Goal: Task Accomplishment & Management: Complete application form

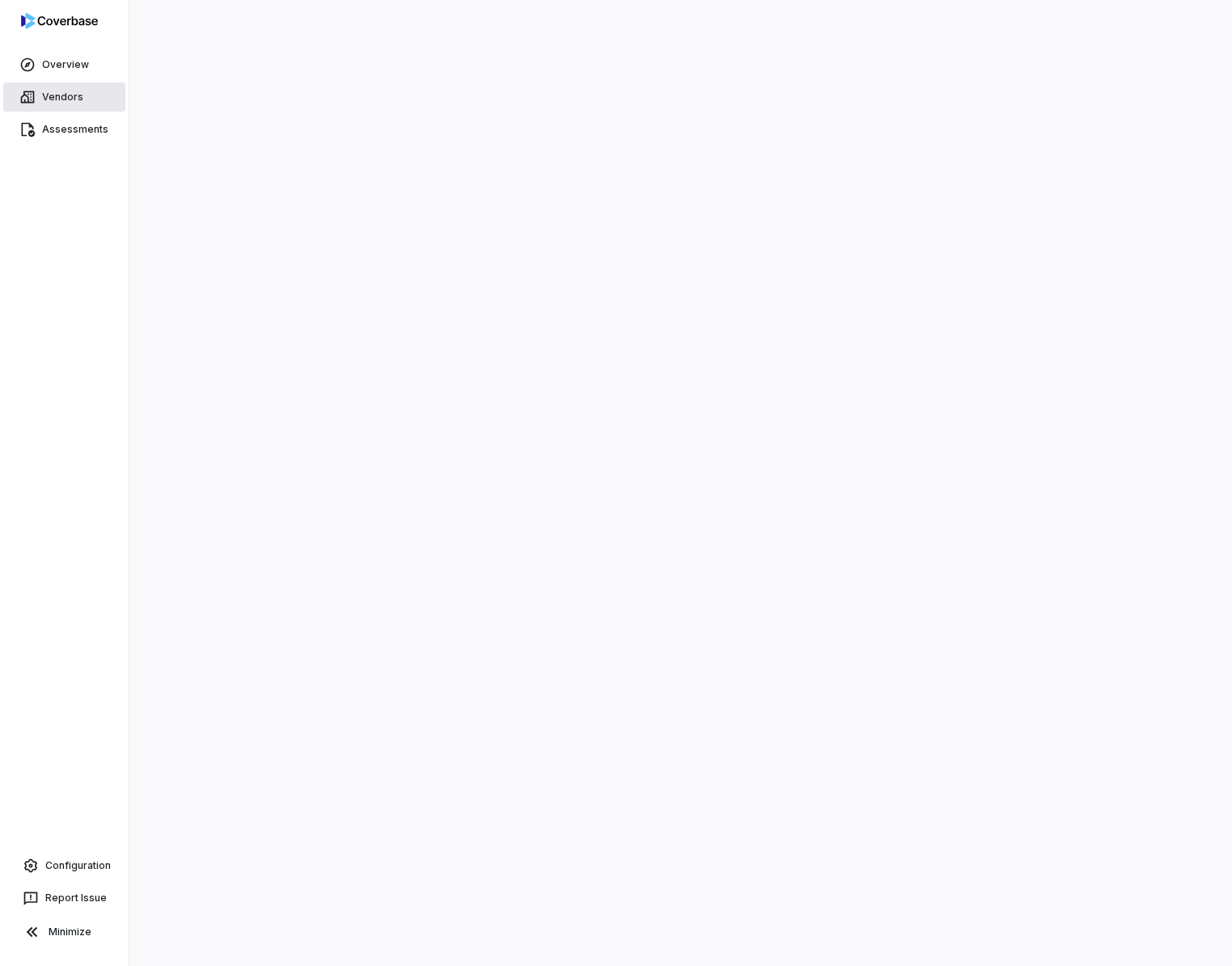
click at [74, 93] on span "Vendors" at bounding box center [63, 97] width 41 height 13
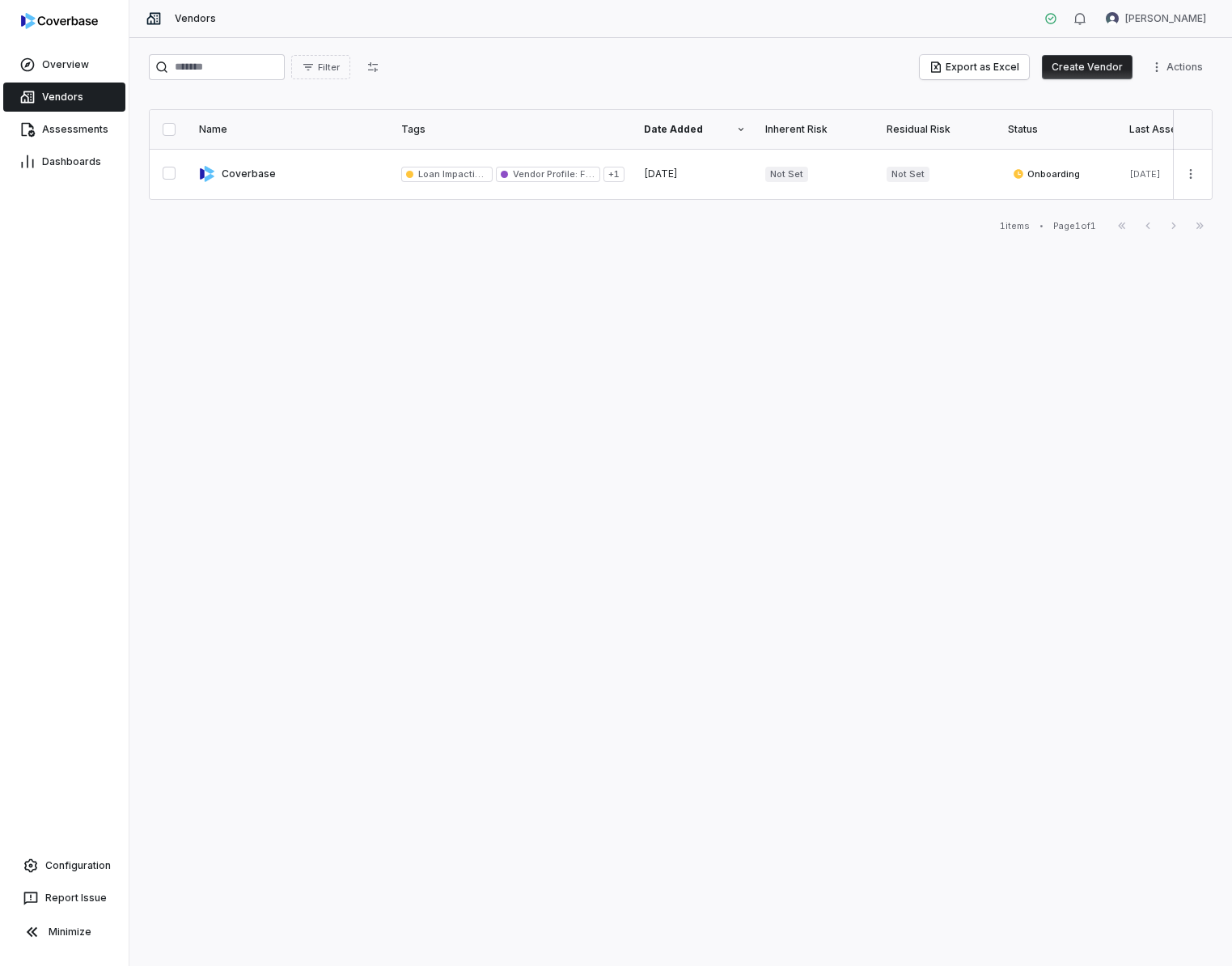
click at [1080, 72] on button "Create Vendor" at bounding box center [1087, 67] width 91 height 24
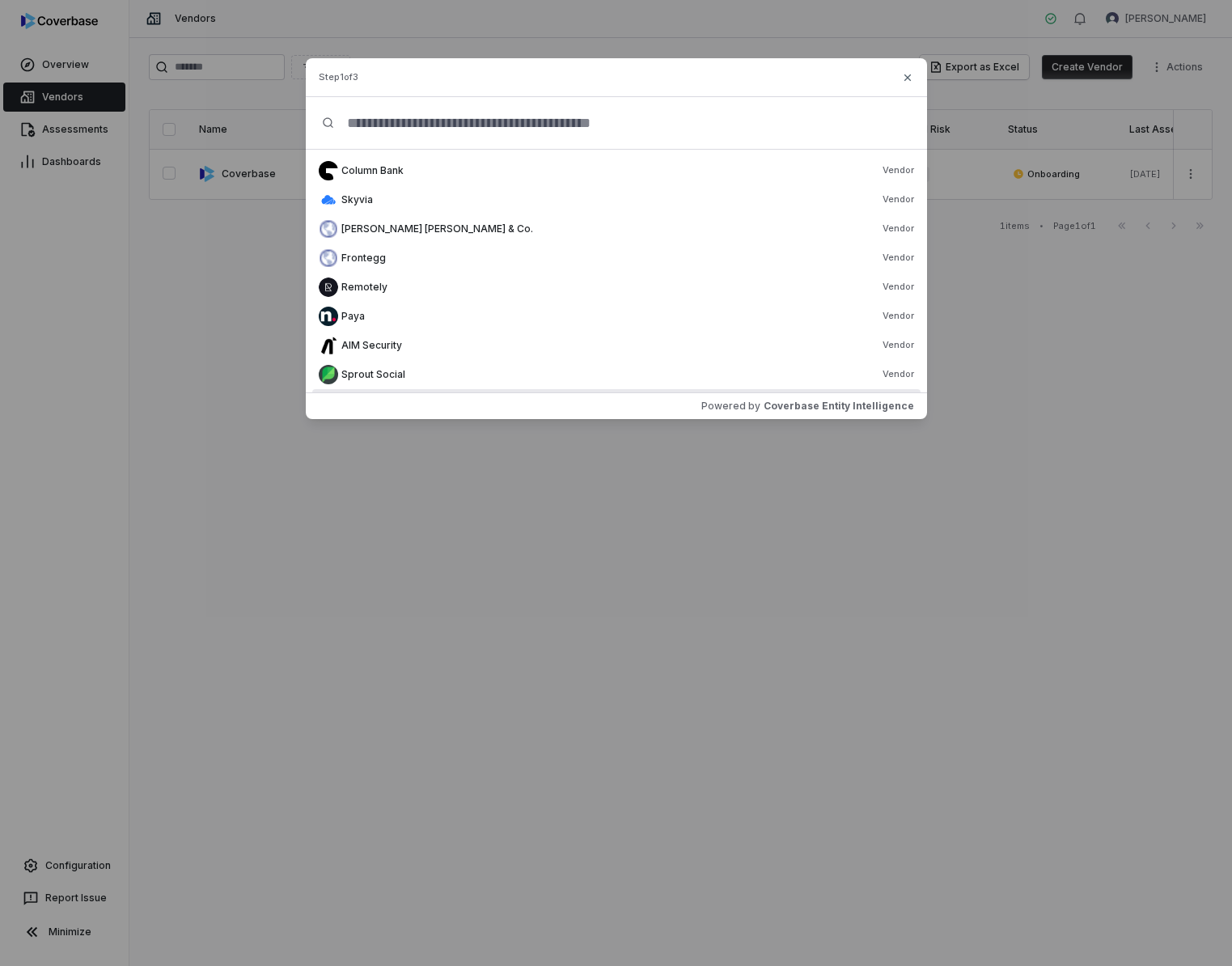
drag, startPoint x: 333, startPoint y: 519, endPoint x: 204, endPoint y: 594, distance: 149.2
click at [331, 519] on div "Create Vendor Step 1 of 3 Column Bank Vendor Skyvia Vendor [PERSON_NAME] [PERSO…" at bounding box center [616, 483] width 1232 height 966
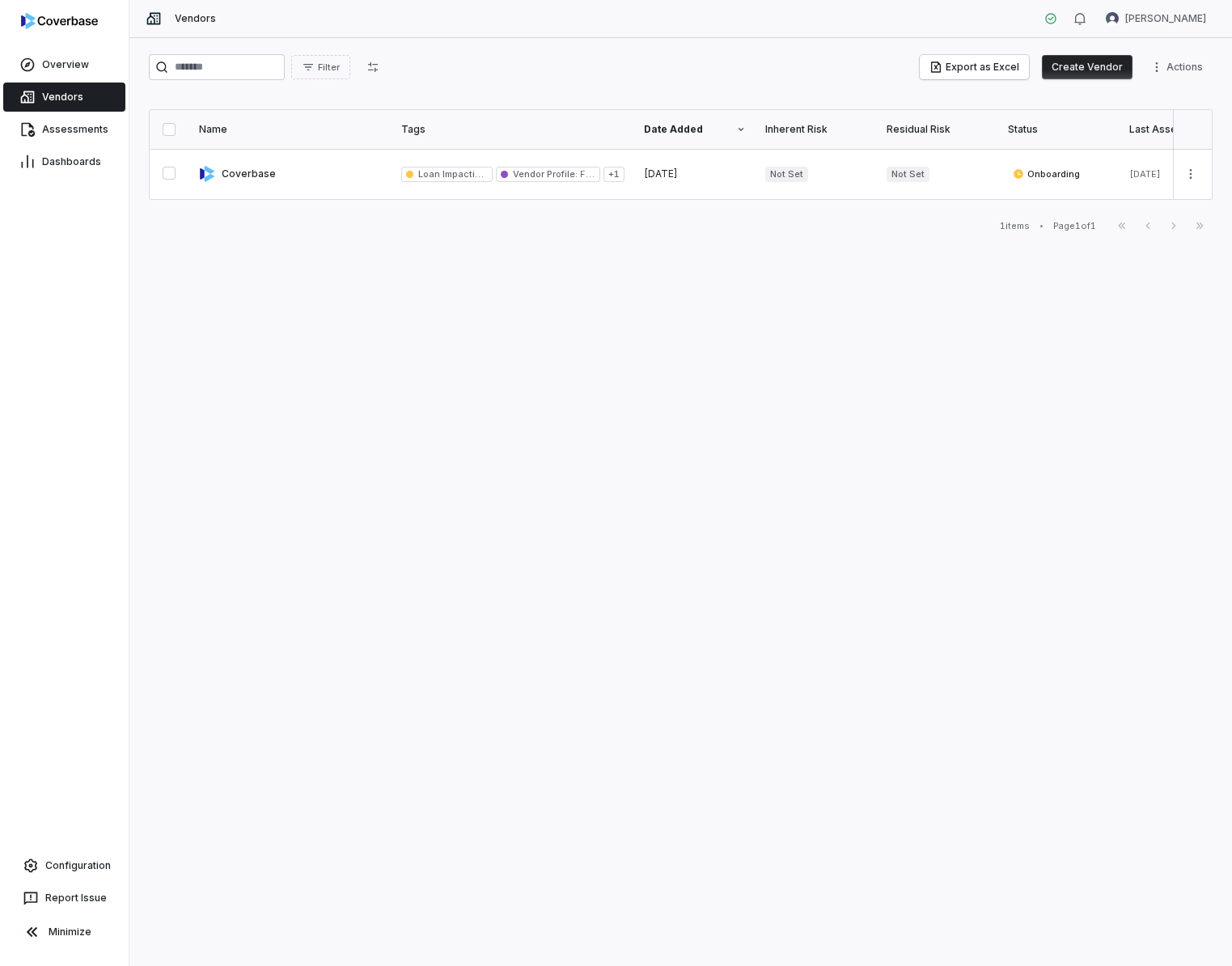
click at [1080, 67] on button "Create Vendor" at bounding box center [1087, 67] width 91 height 24
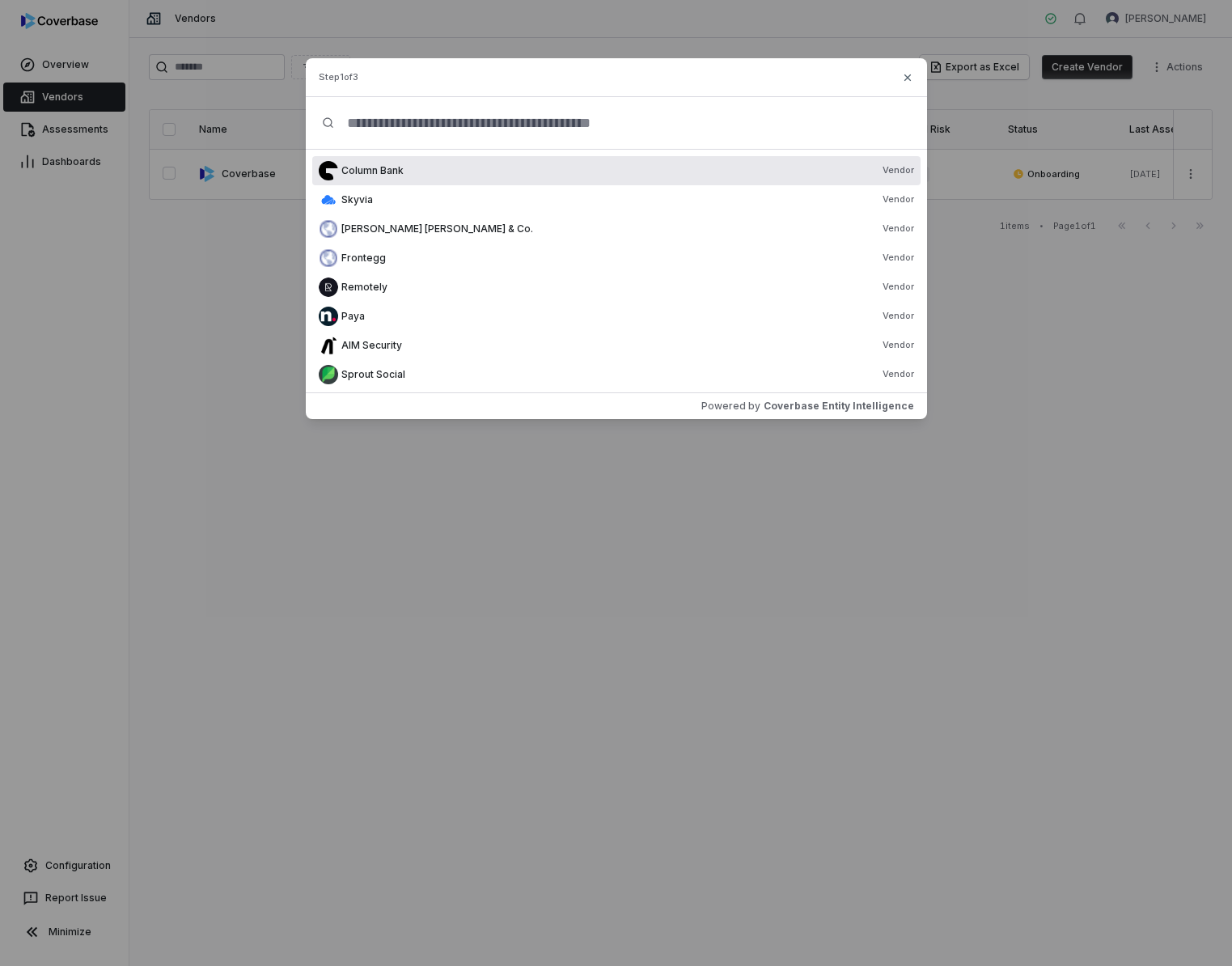
click at [407, 121] on input "text" at bounding box center [622, 123] width 576 height 52
click at [385, 123] on input "text" at bounding box center [622, 123] width 576 height 52
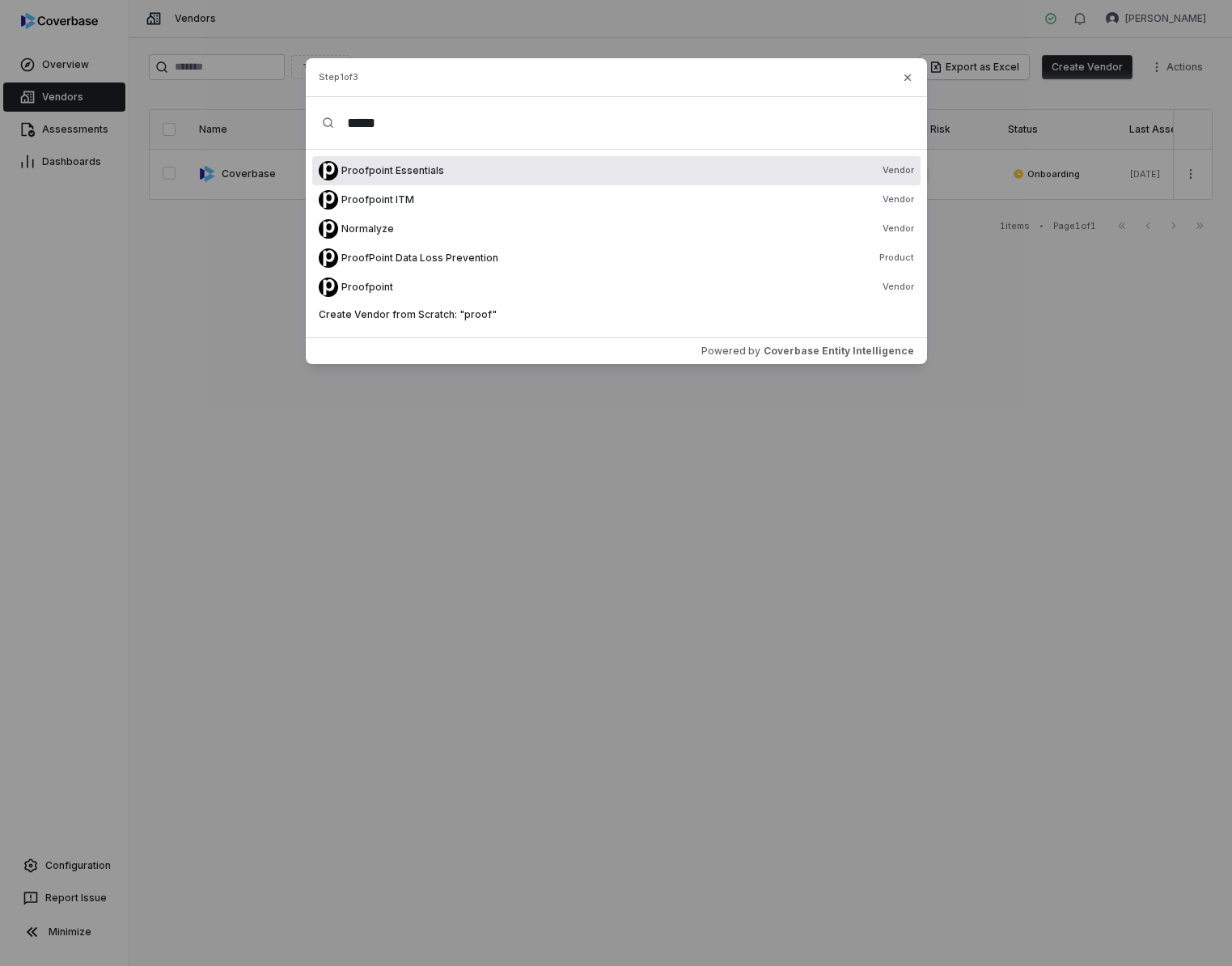
click at [411, 131] on input "*****" at bounding box center [622, 123] width 576 height 52
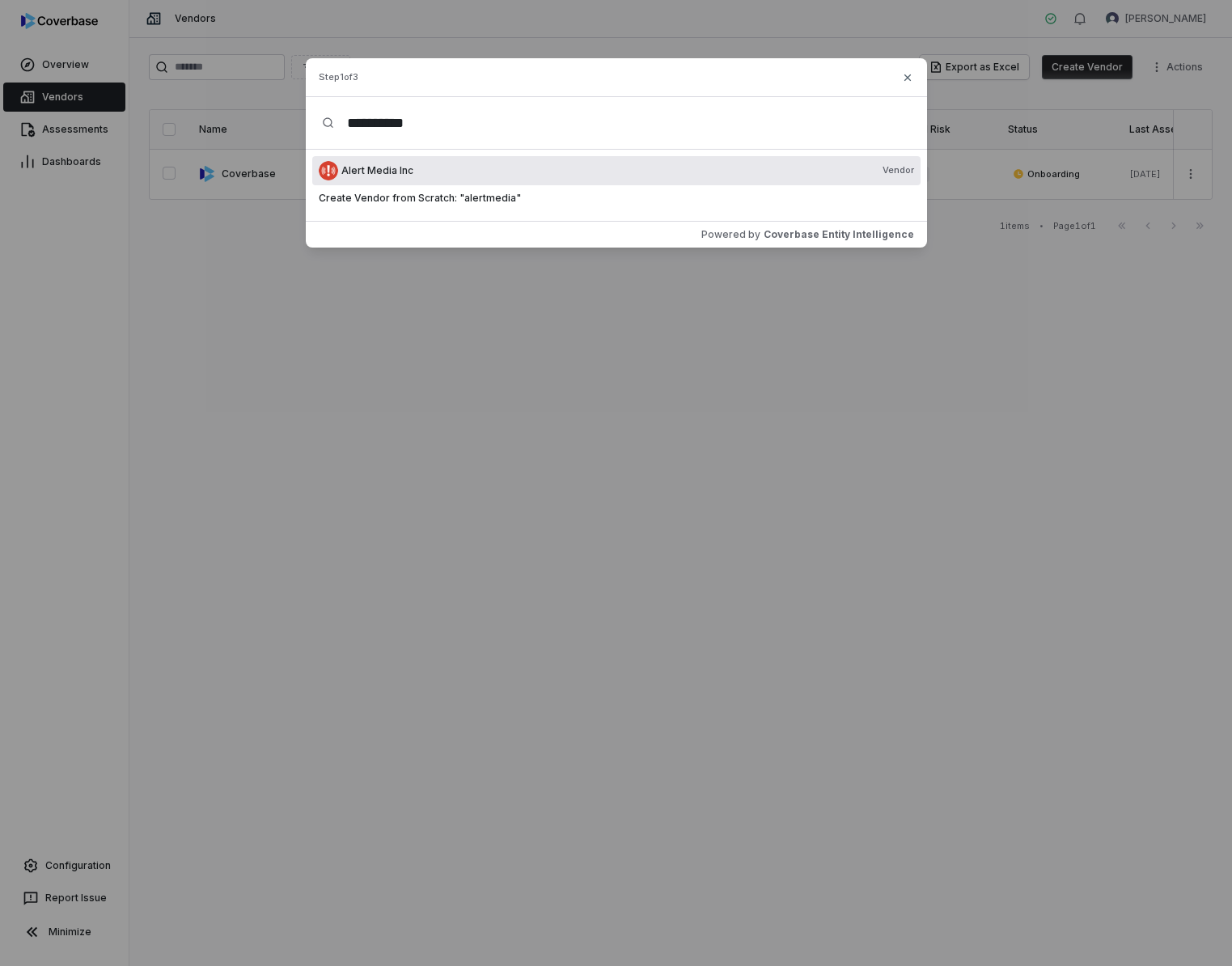
type input "**********"
click at [399, 165] on span "Alert Media Inc" at bounding box center [377, 170] width 72 height 13
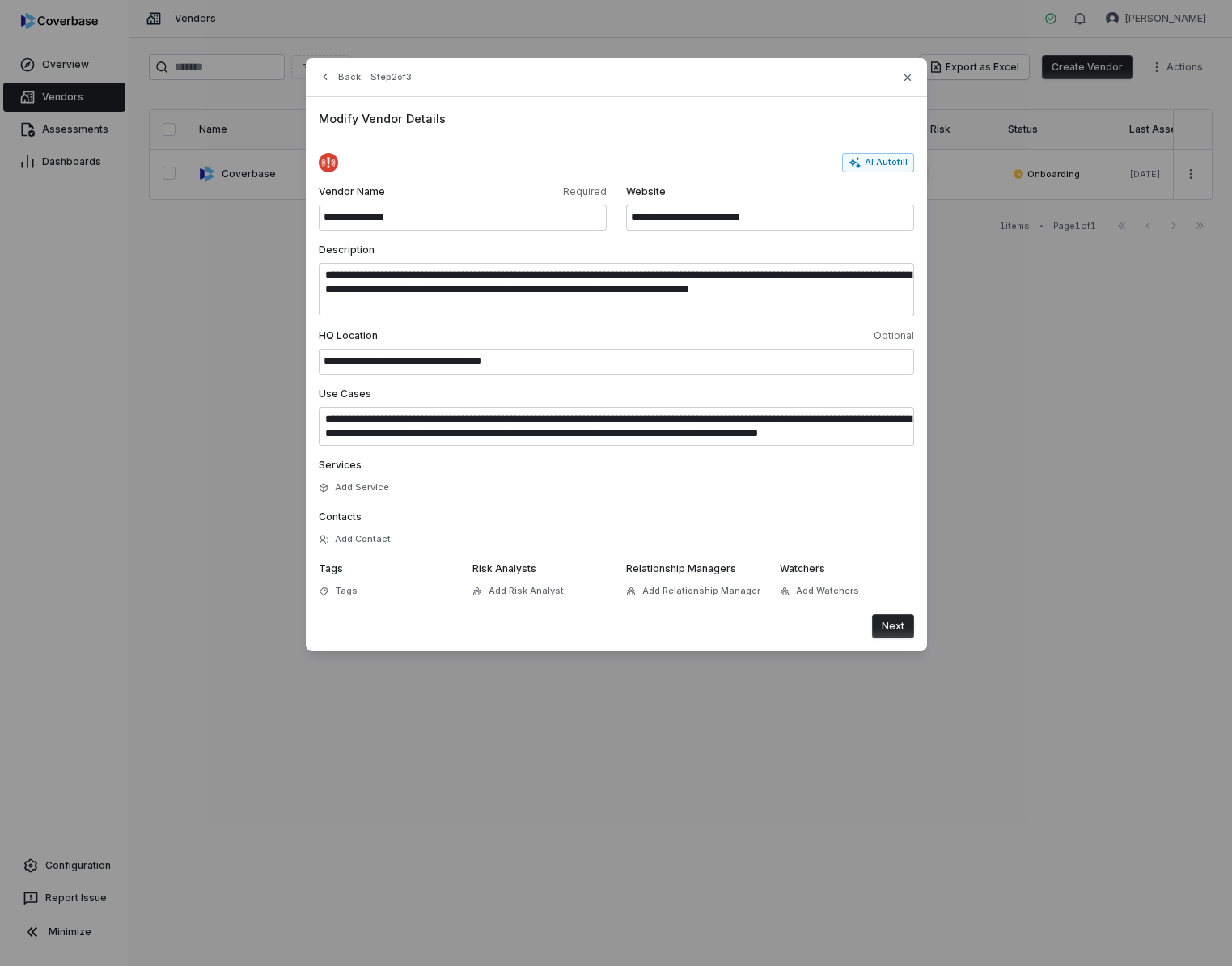
scroll to position [14, 0]
click at [896, 625] on button "Next" at bounding box center [893, 626] width 42 height 24
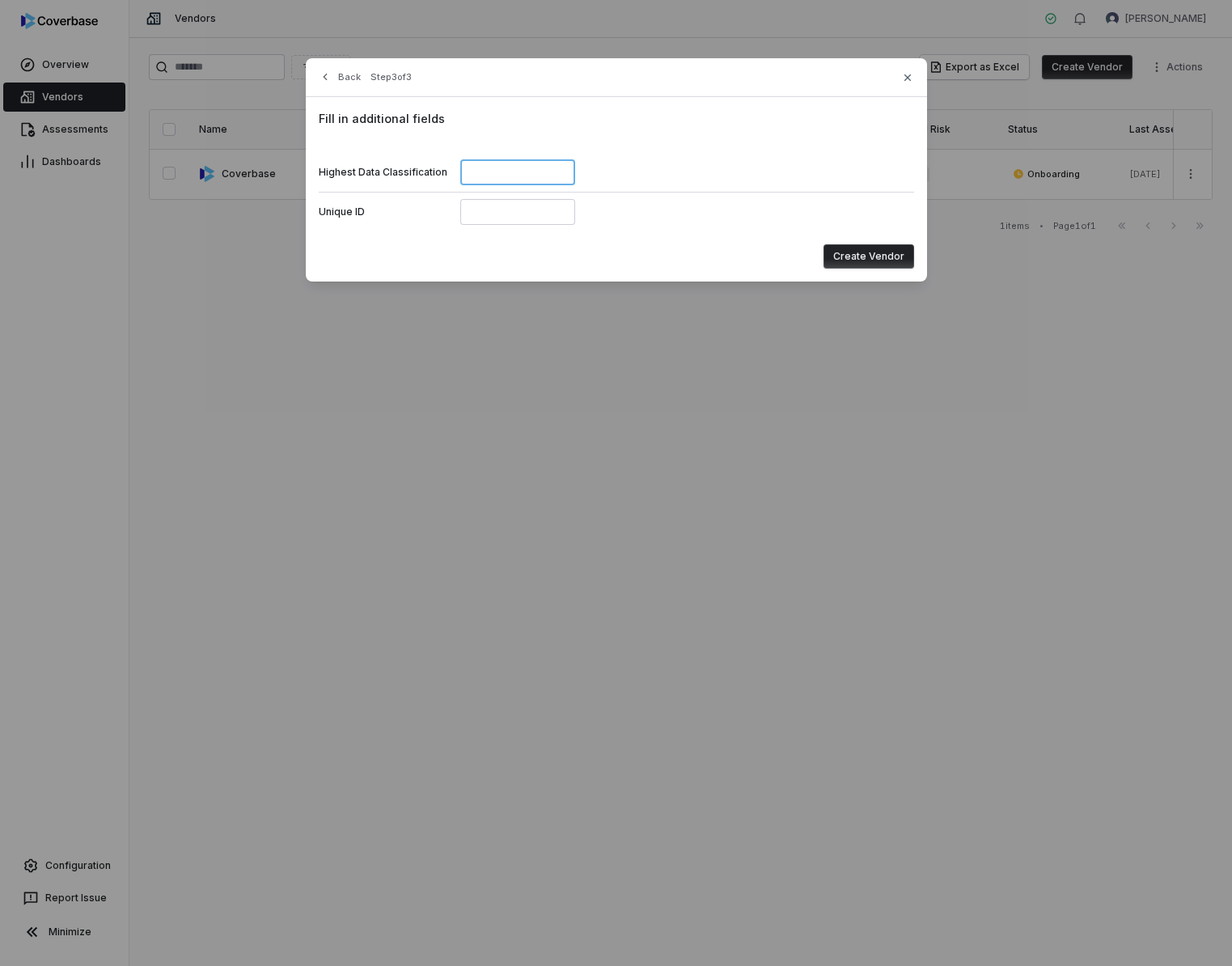
click at [490, 178] on input at bounding box center [518, 172] width 115 height 26
